Goal: Task Accomplishment & Management: Use online tool/utility

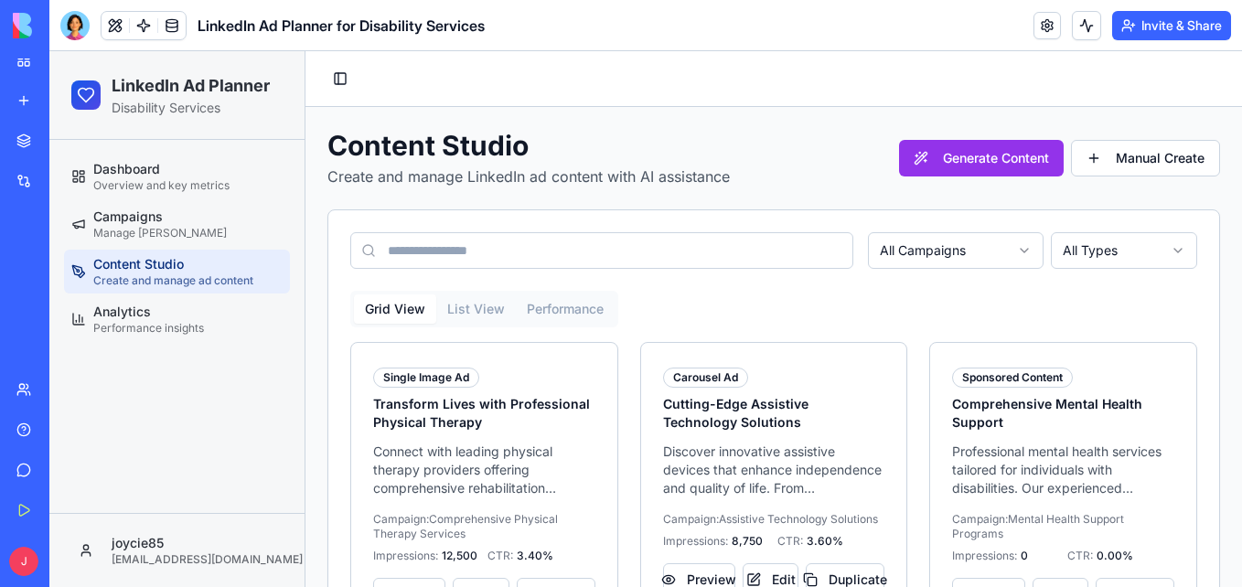
click at [1116, 250] on html "LinkedIn Ad Planner Disability Services Dashboard Overview and key metrics Camp…" at bounding box center [645, 503] width 1193 height 905
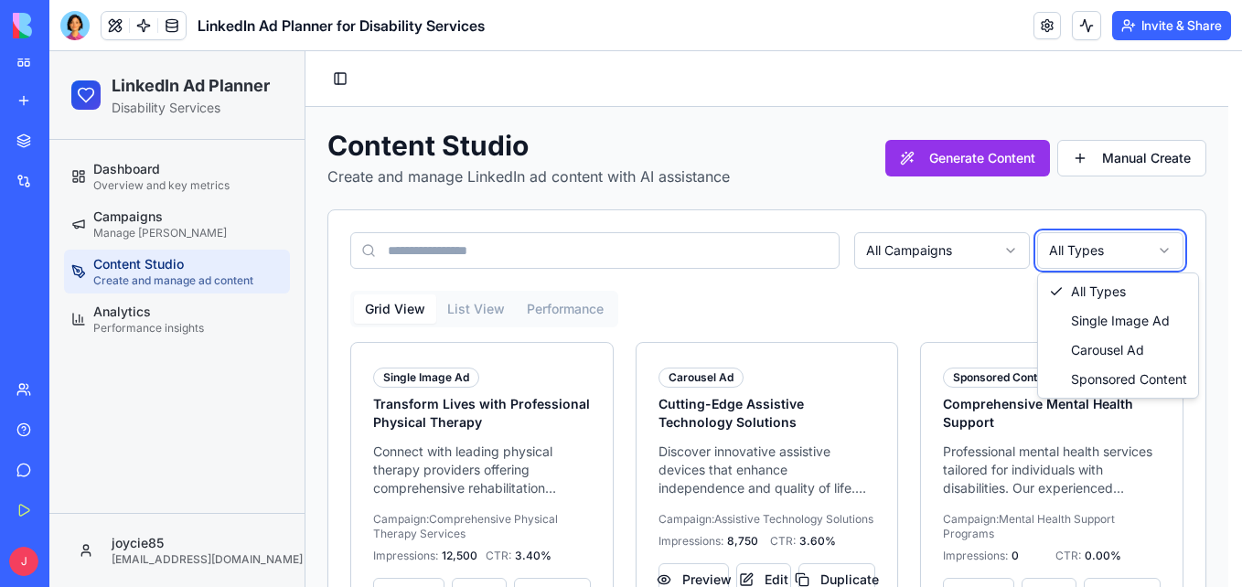
click at [985, 254] on html "LinkedIn Ad Planner Disability Services Dashboard Overview and key metrics Camp…" at bounding box center [645, 503] width 1193 height 905
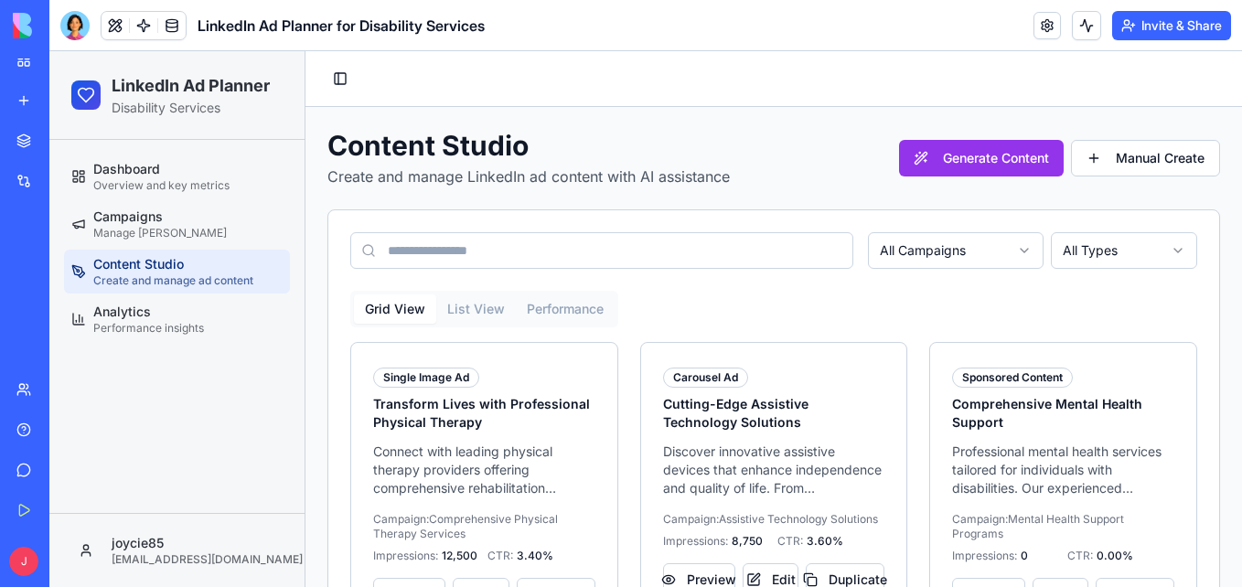
click at [985, 254] on html "LinkedIn Ad Planner Disability Services Dashboard Overview and key metrics Camp…" at bounding box center [645, 503] width 1193 height 905
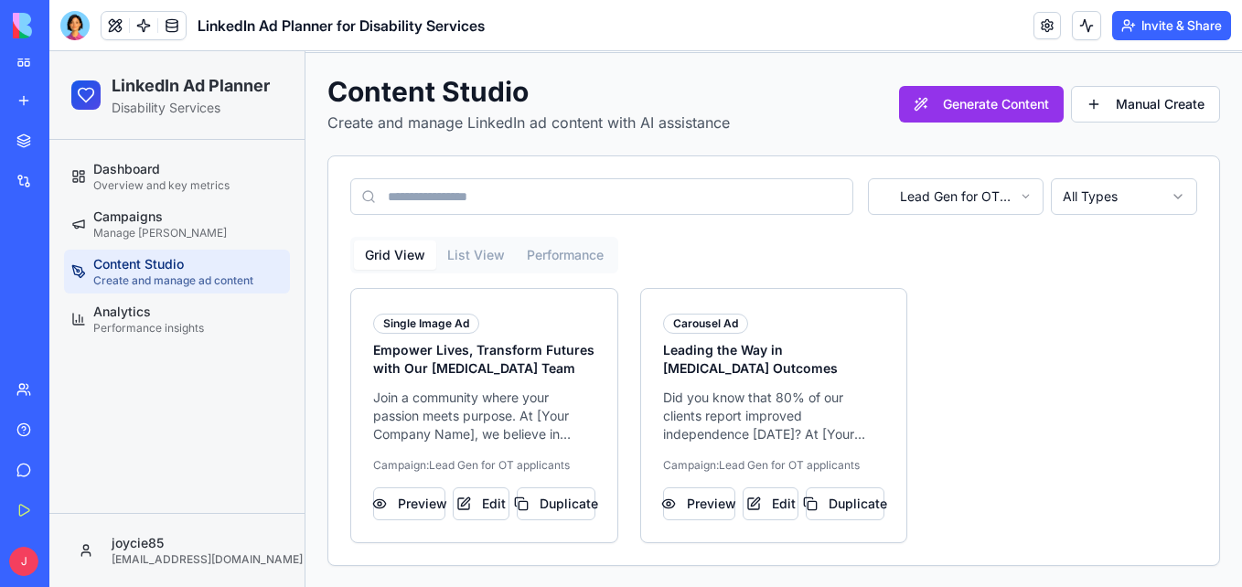
scroll to position [55, 0]
click at [406, 504] on button "Preview" at bounding box center [409, 503] width 72 height 33
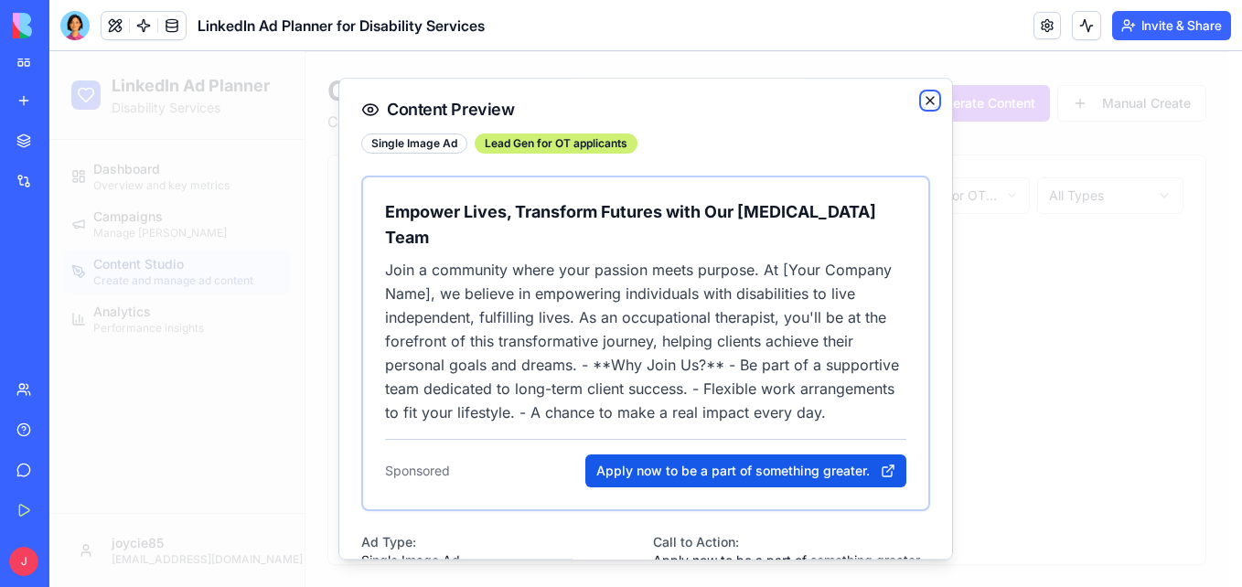
click at [923, 98] on icon "button" at bounding box center [930, 100] width 15 height 15
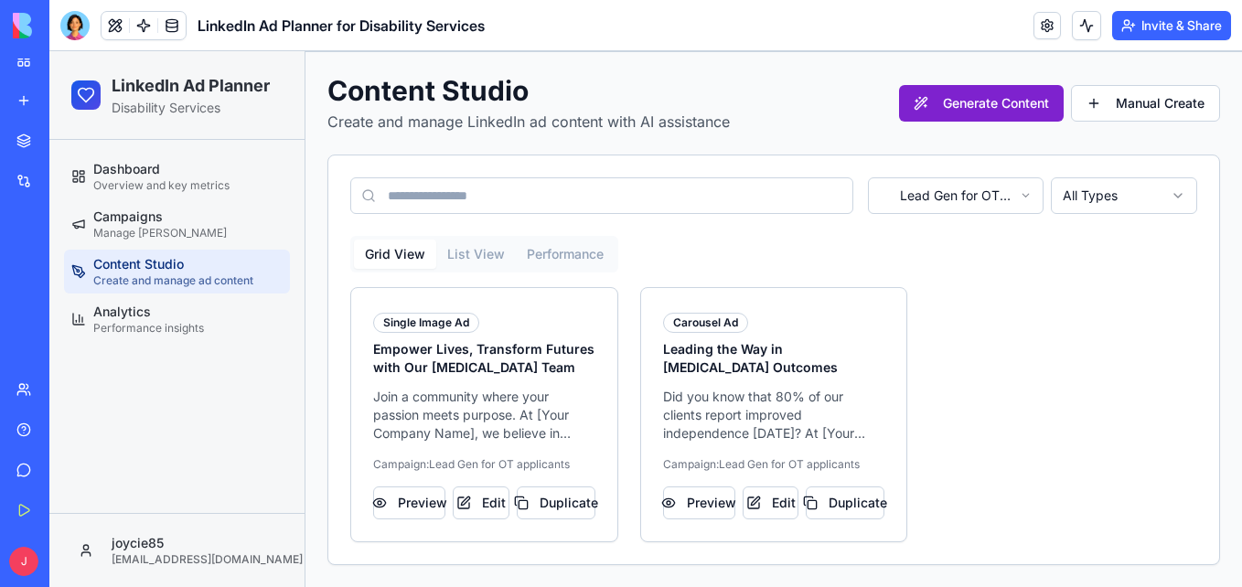
click at [989, 85] on button "Generate Content" at bounding box center [981, 103] width 165 height 37
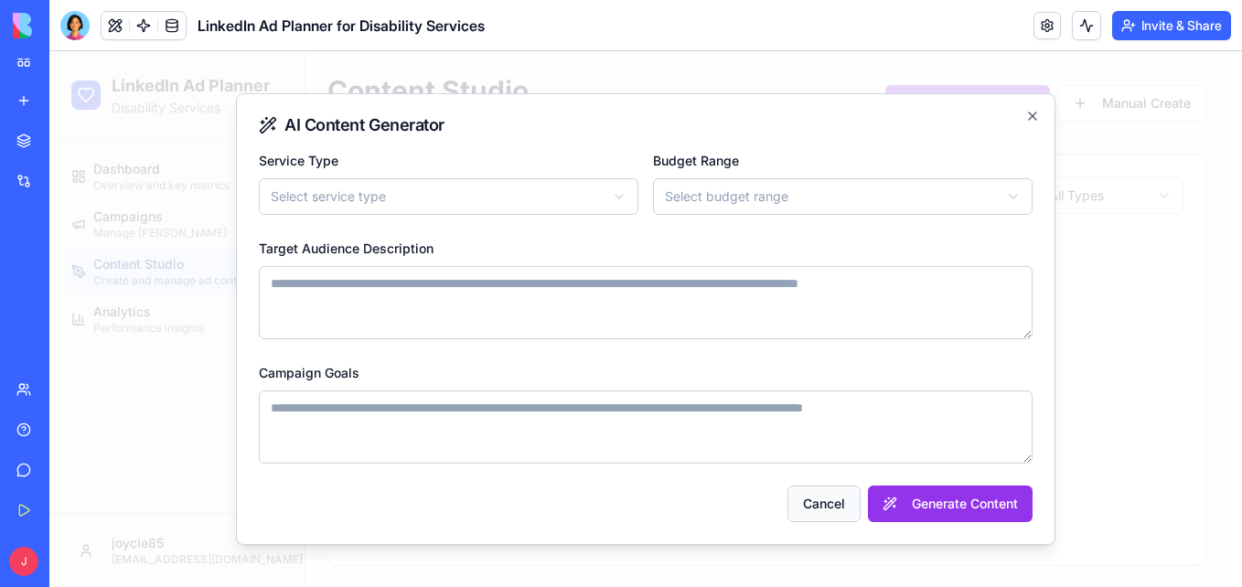
click at [833, 493] on button "Cancel" at bounding box center [824, 504] width 73 height 37
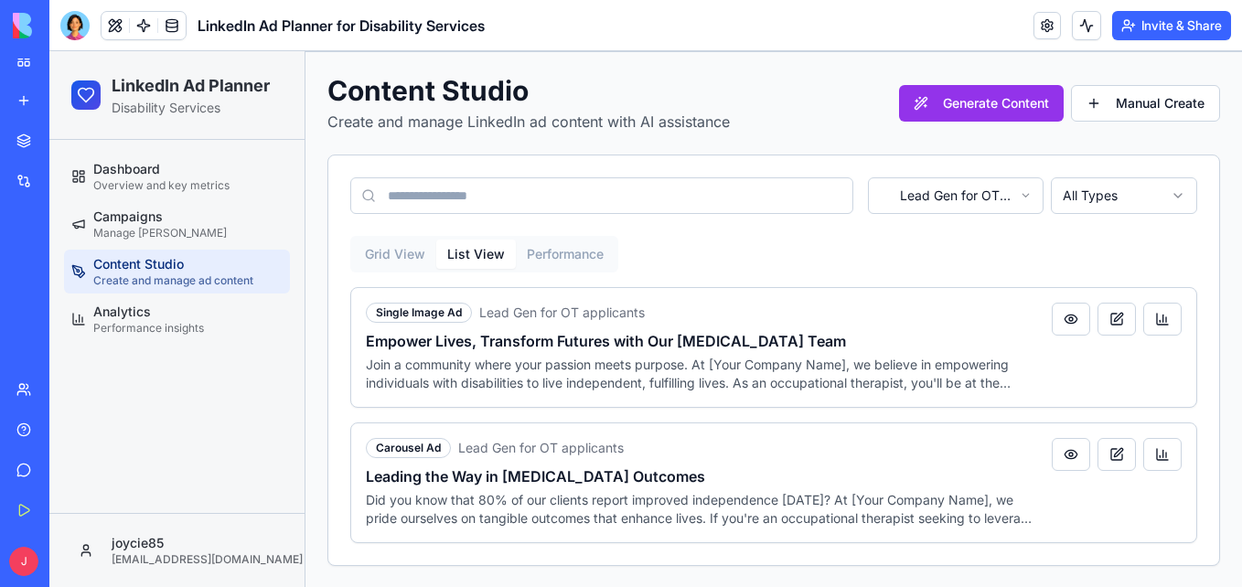
click at [488, 261] on button "List View" at bounding box center [476, 254] width 80 height 29
click at [1102, 323] on button at bounding box center [1117, 319] width 38 height 33
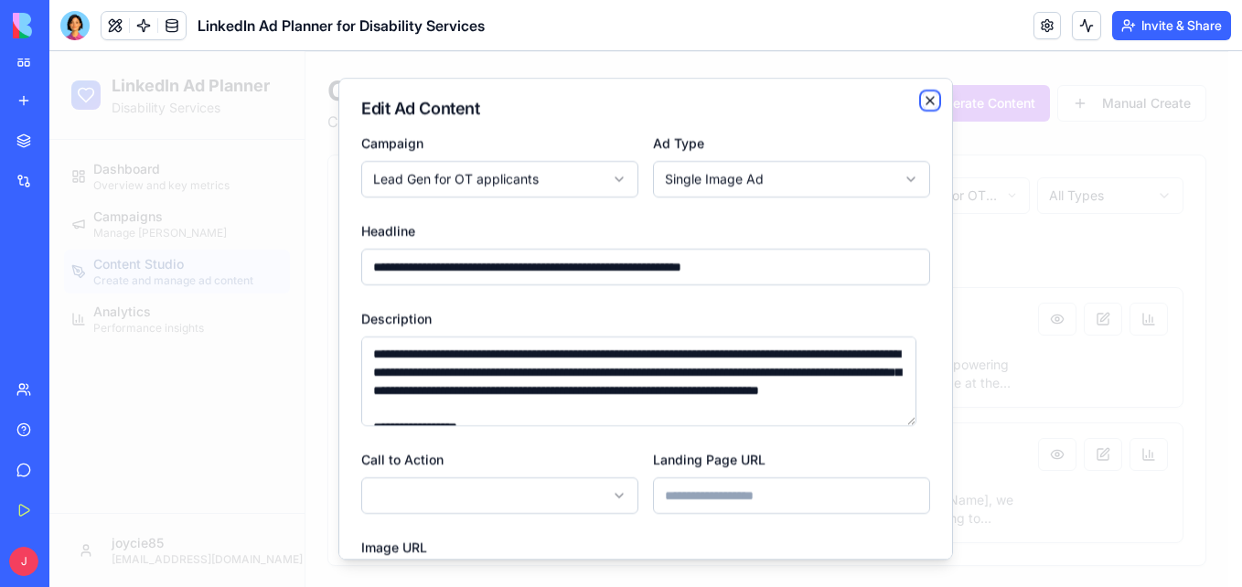
click at [923, 105] on icon "button" at bounding box center [930, 100] width 15 height 15
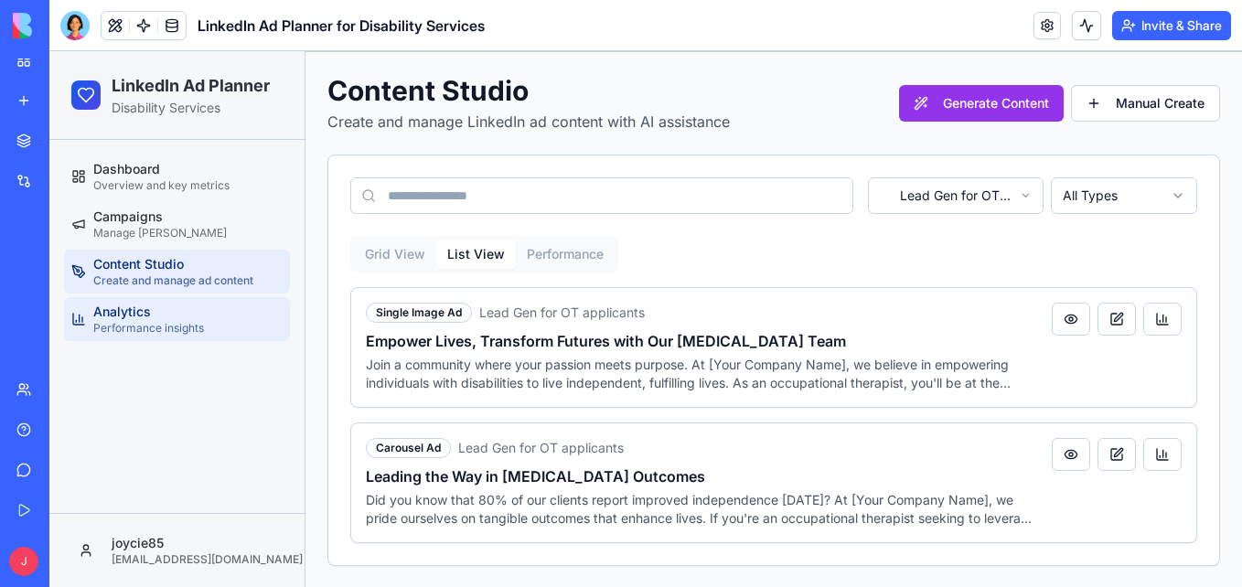
click at [133, 318] on span "Analytics" at bounding box center [122, 312] width 58 height 18
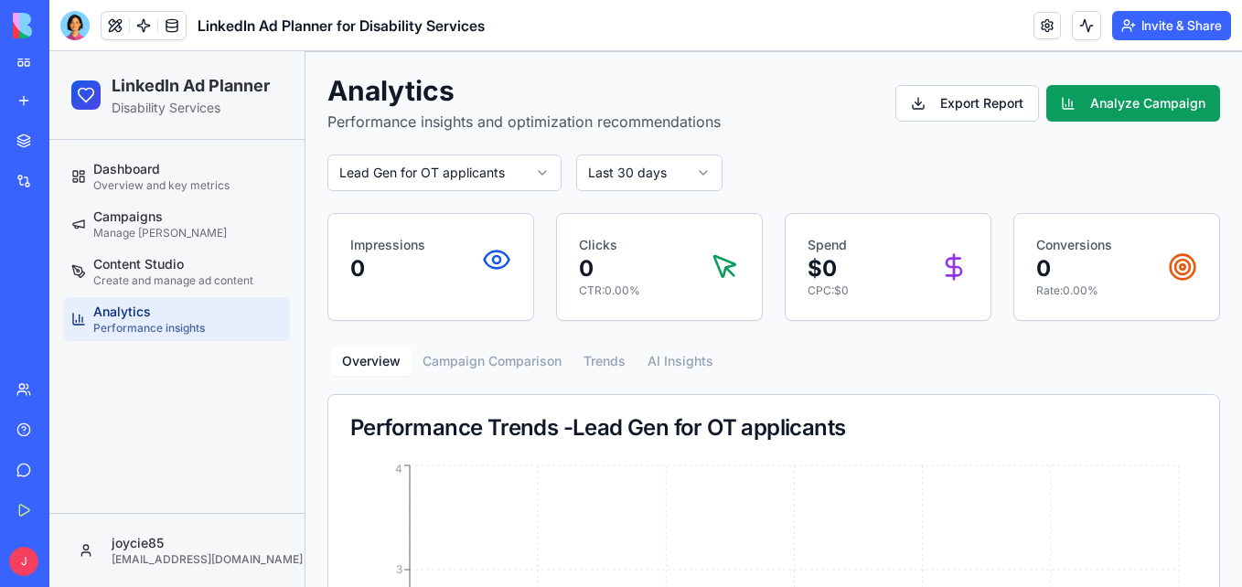
click at [1077, 103] on button "Analyze Campaign" at bounding box center [1134, 103] width 174 height 37
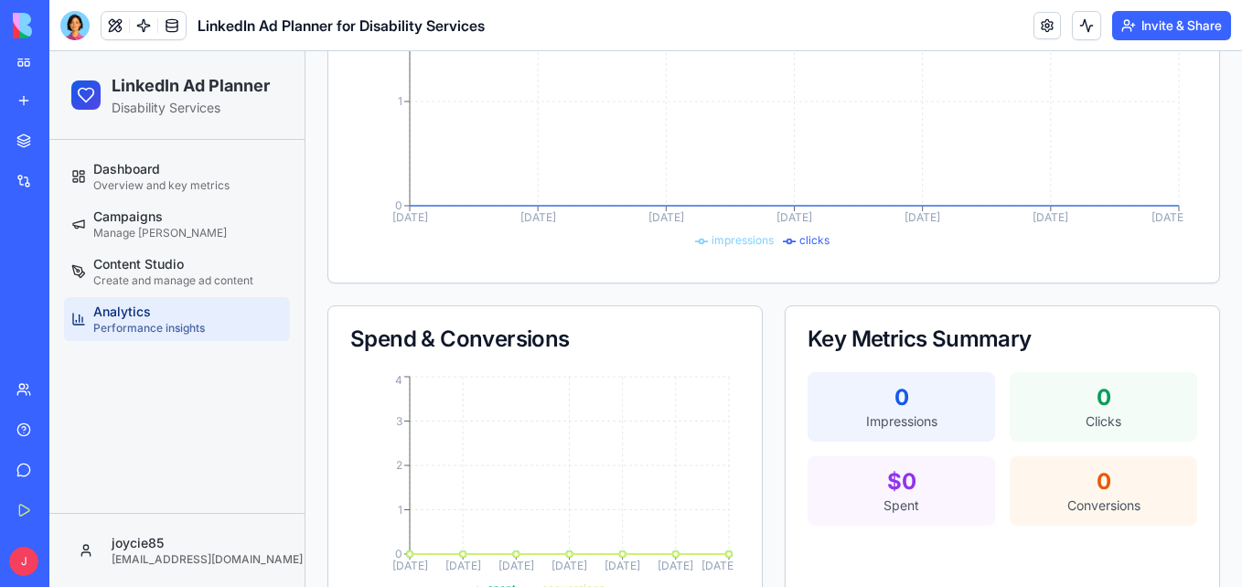
scroll to position [782, 0]
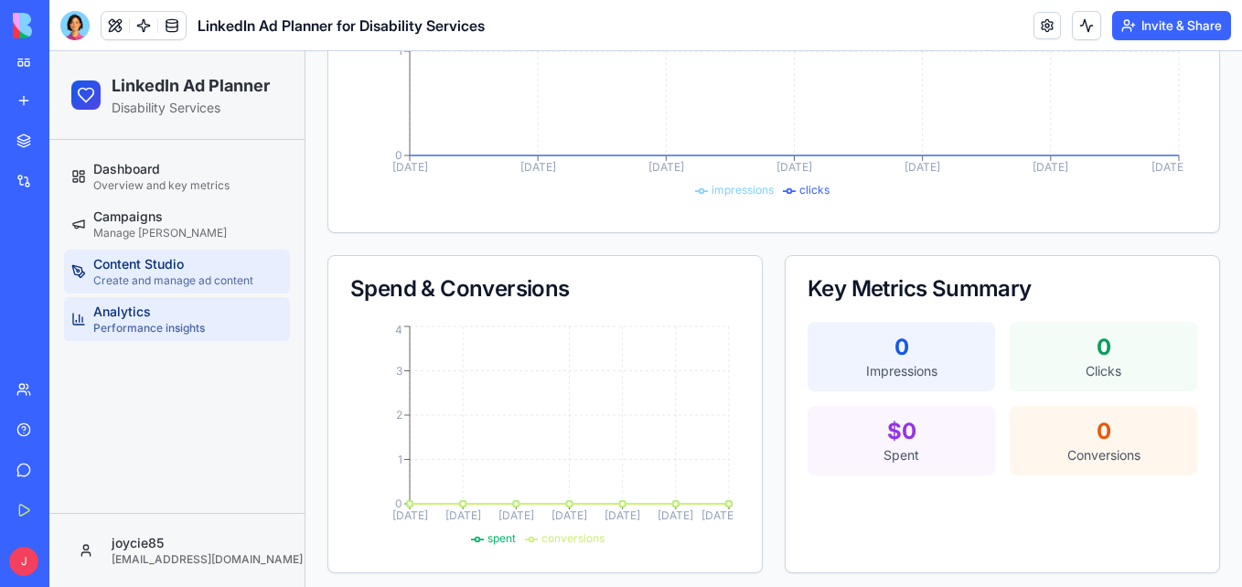
click at [153, 269] on span "Content Studio" at bounding box center [138, 264] width 91 height 18
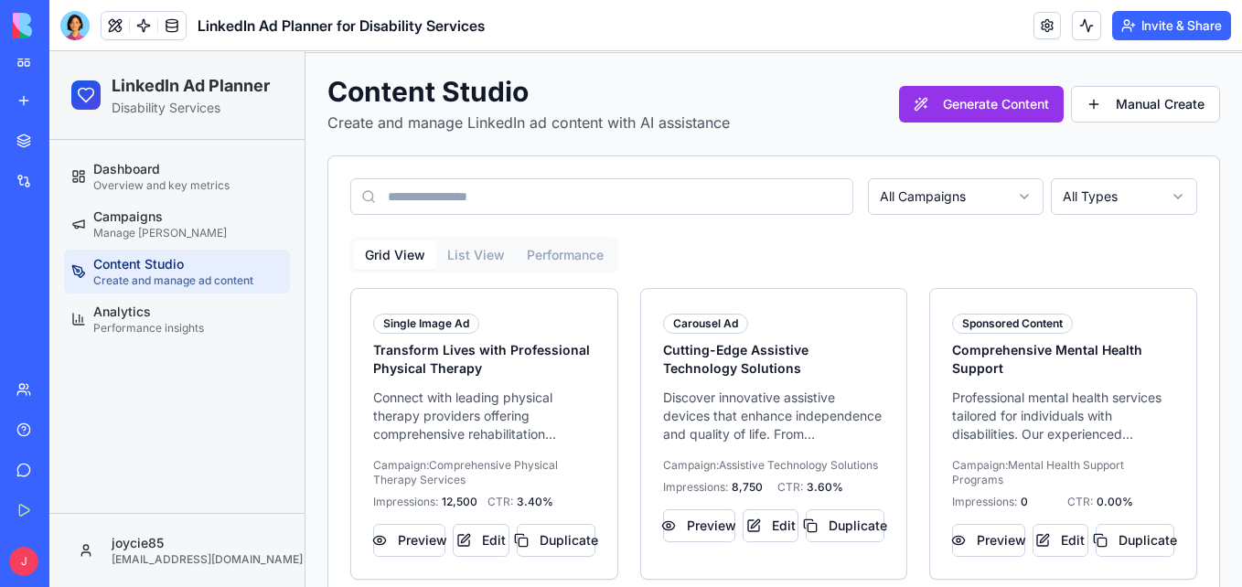
scroll to position [55, 0]
drag, startPoint x: 1240, startPoint y: 430, endPoint x: 1291, endPoint y: 310, distance: 130.3
click at [27, 22] on img at bounding box center [69, 26] width 113 height 26
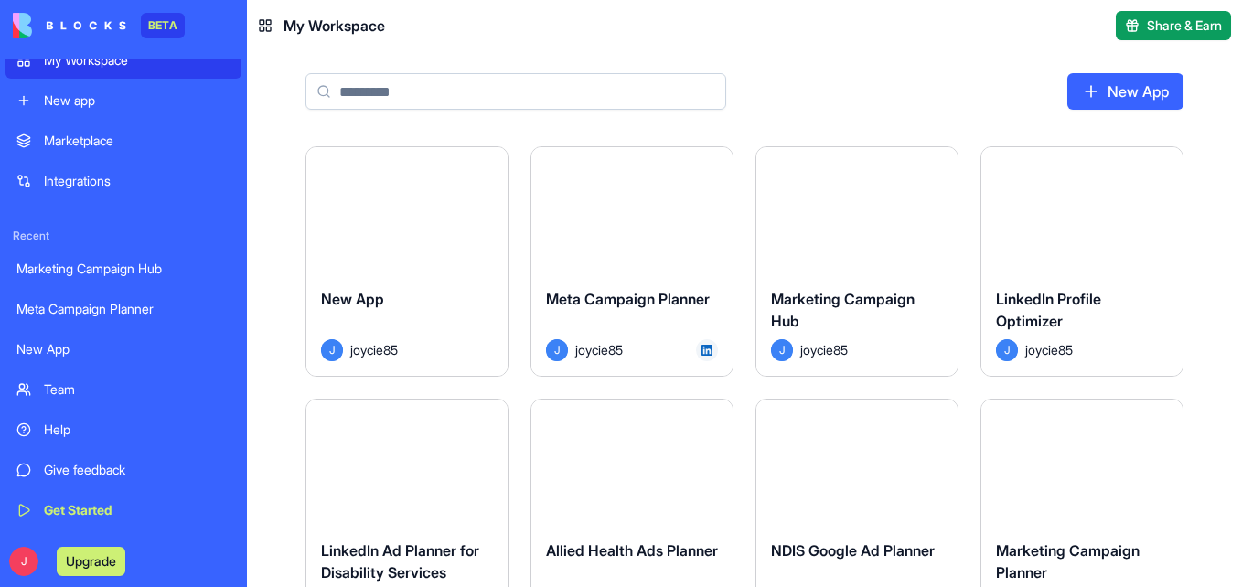
click at [627, 306] on span "Meta Campaign Planner" at bounding box center [628, 299] width 164 height 18
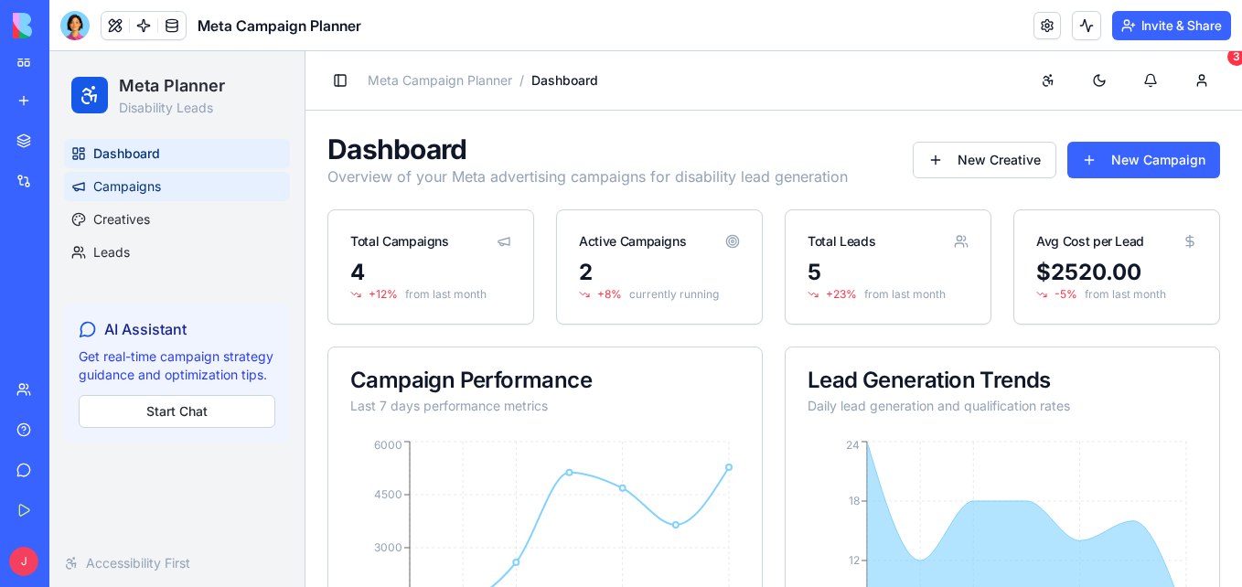
click at [140, 185] on span "Campaigns" at bounding box center [127, 186] width 68 height 18
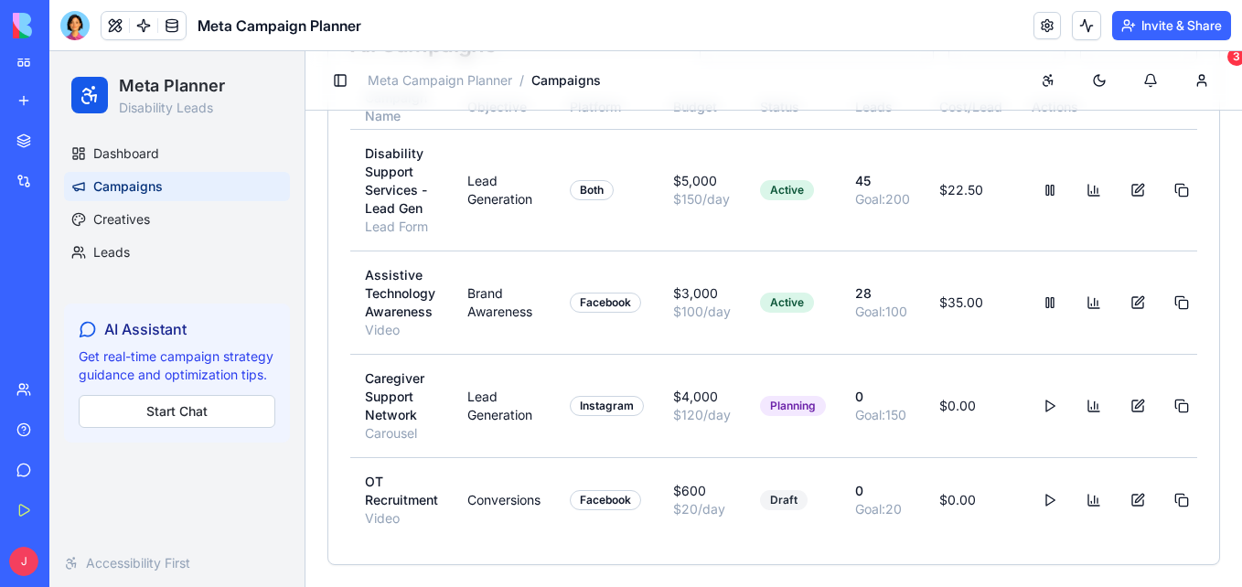
scroll to position [233, 0]
click at [1124, 484] on button at bounding box center [1138, 500] width 37 height 33
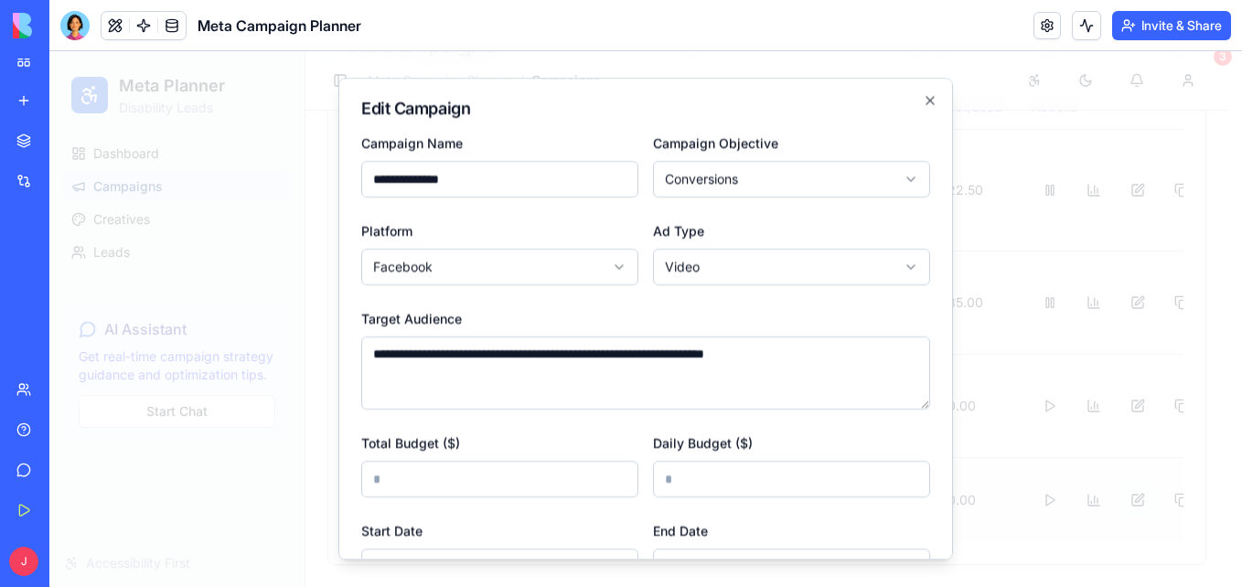
scroll to position [220, 0]
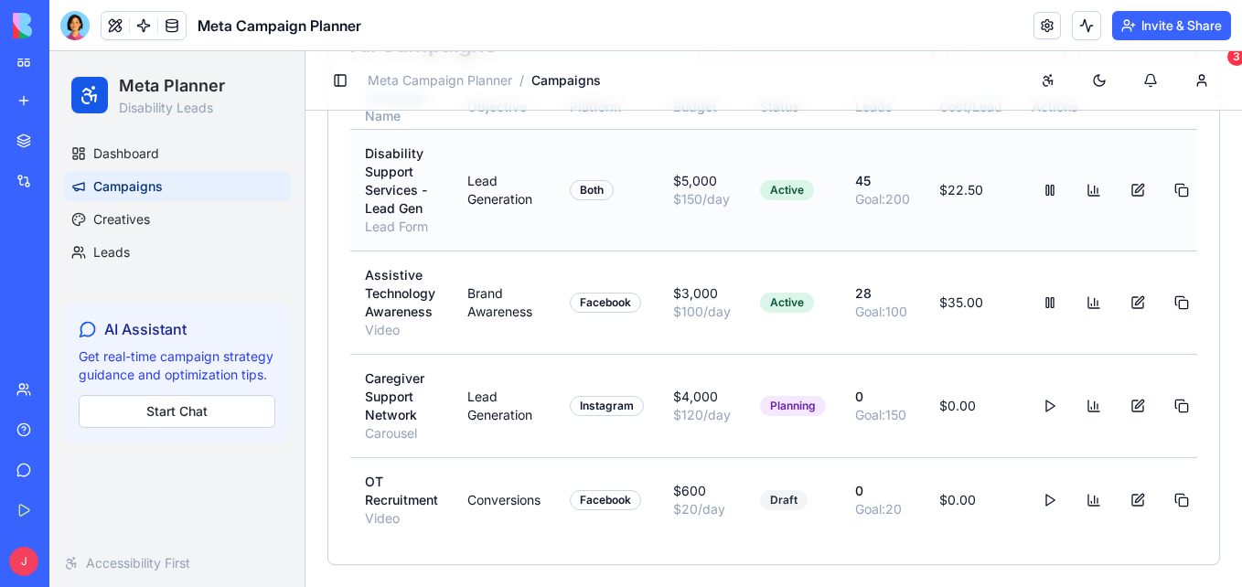
drag, startPoint x: 955, startPoint y: 143, endPoint x: 955, endPoint y: 216, distance: 73.2
click at [1127, 484] on button at bounding box center [1138, 500] width 37 height 33
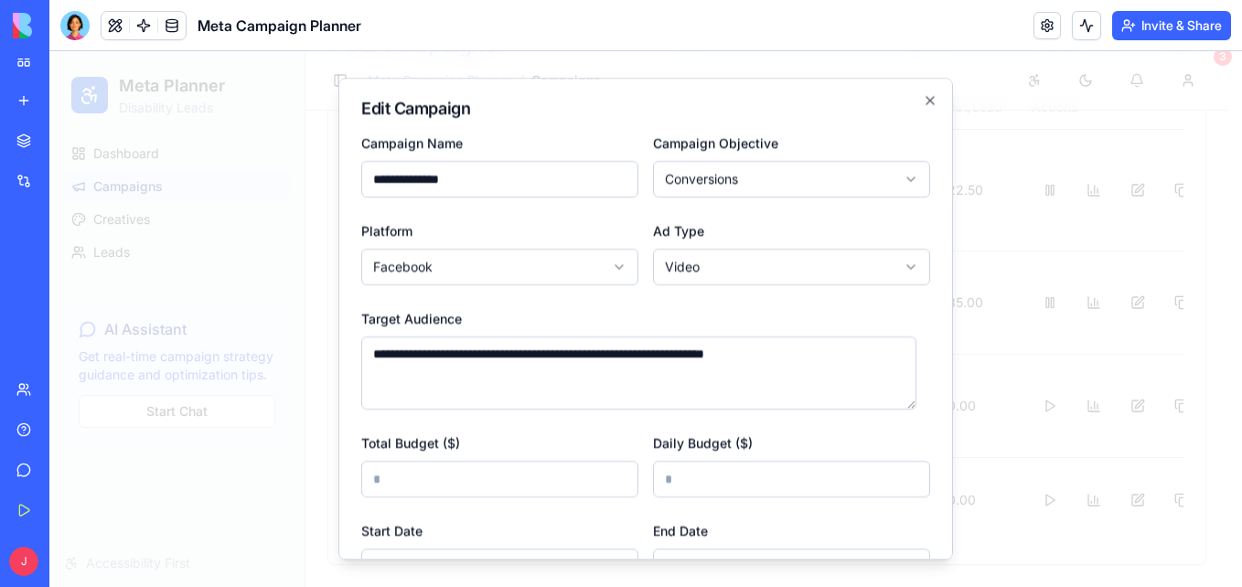
scroll to position [5, 0]
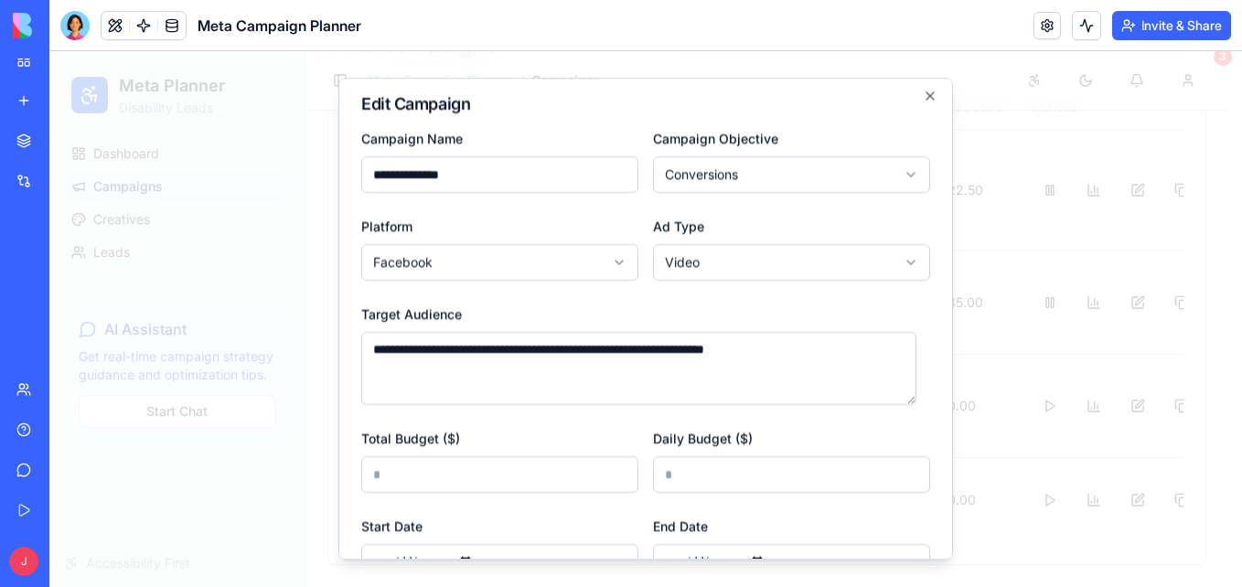
click at [830, 345] on textarea "**********" at bounding box center [638, 368] width 555 height 73
type textarea "**********"
click at [562, 438] on div "Total Budget ($) ***" at bounding box center [499, 460] width 277 height 66
